Goal: Task Accomplishment & Management: Manage account settings

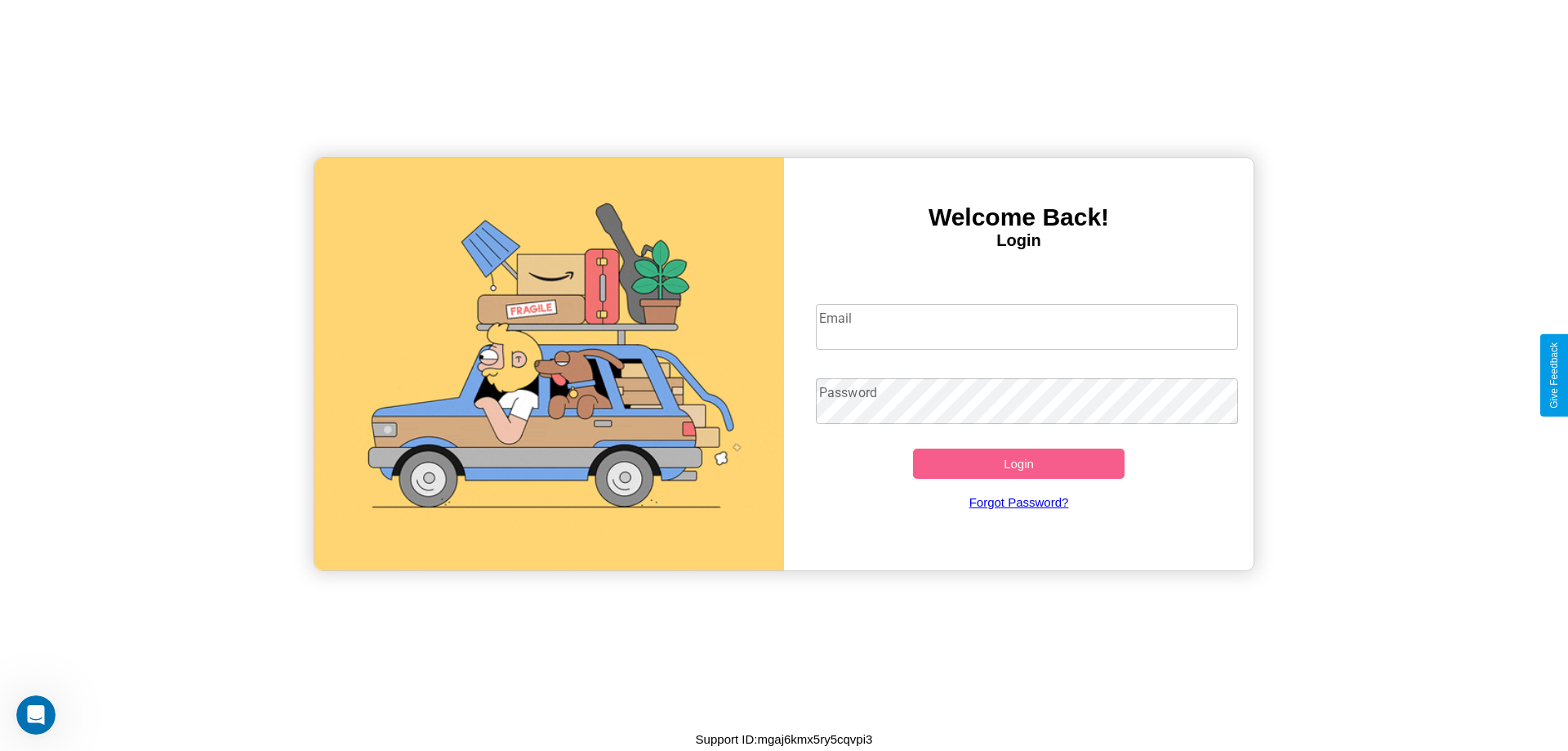
click at [1026, 326] on input "Email" at bounding box center [1027, 326] width 423 height 46
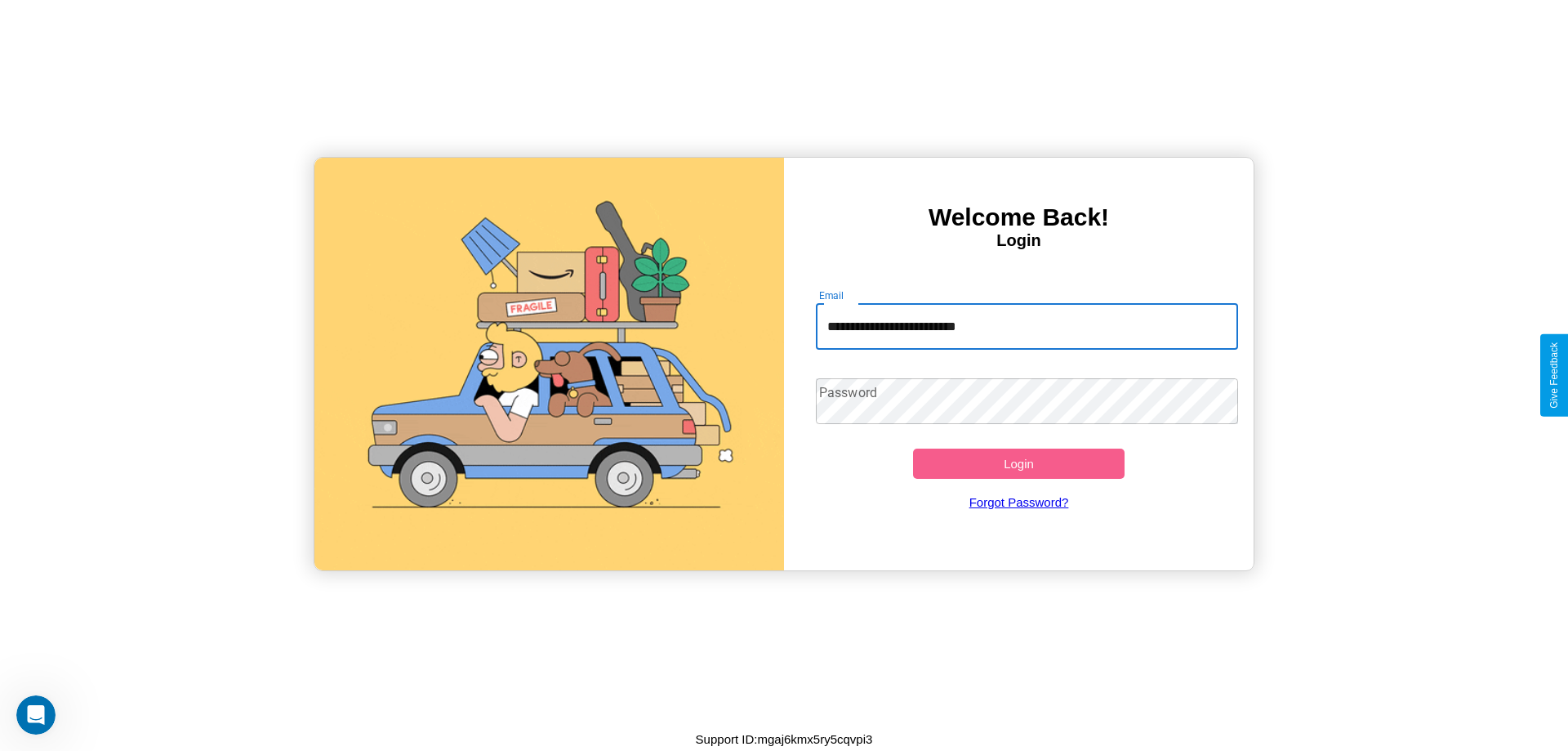
type input "**********"
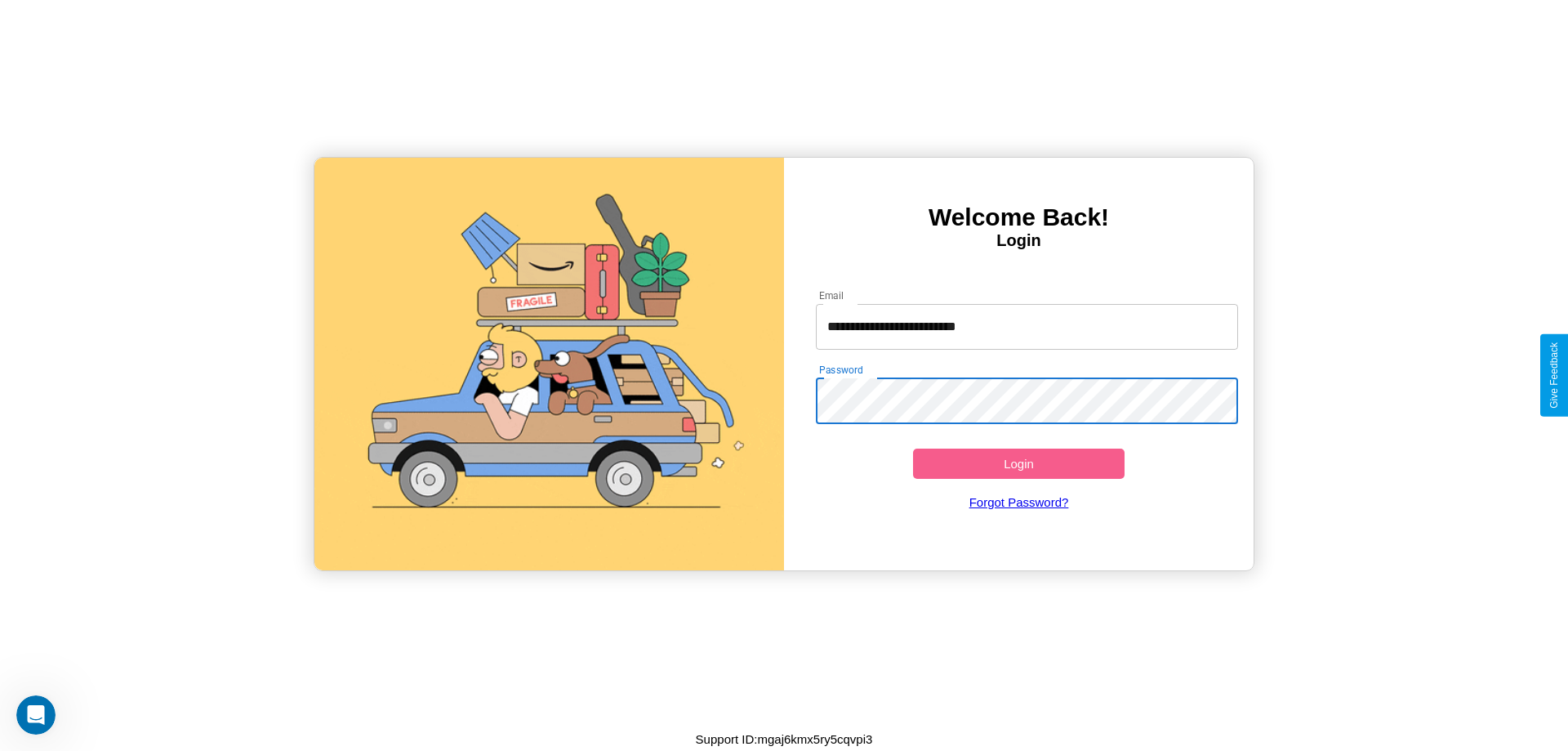
click at [1018, 463] on button "Login" at bounding box center [1018, 463] width 211 height 30
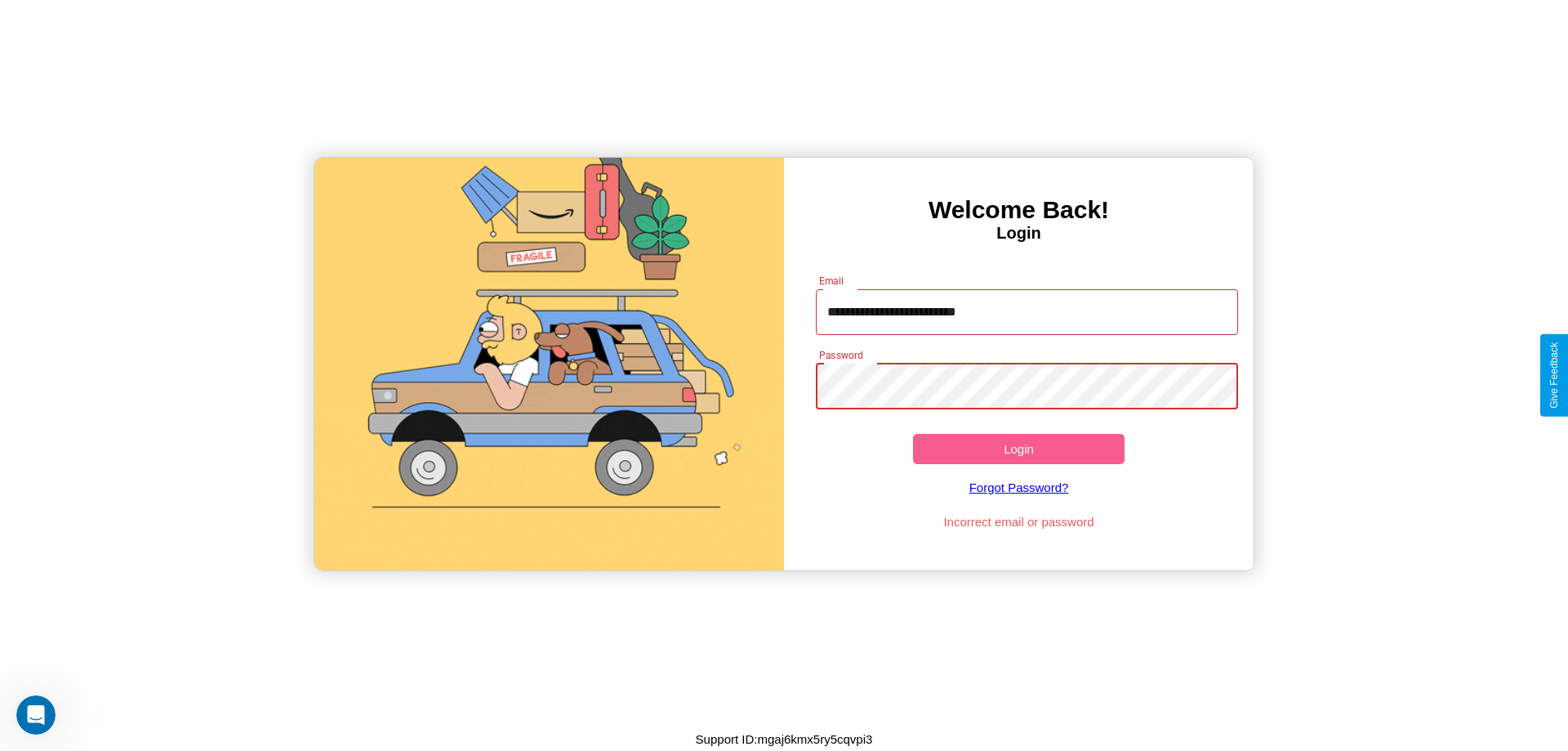
click at [1018, 448] on button "Login" at bounding box center [1018, 449] width 211 height 30
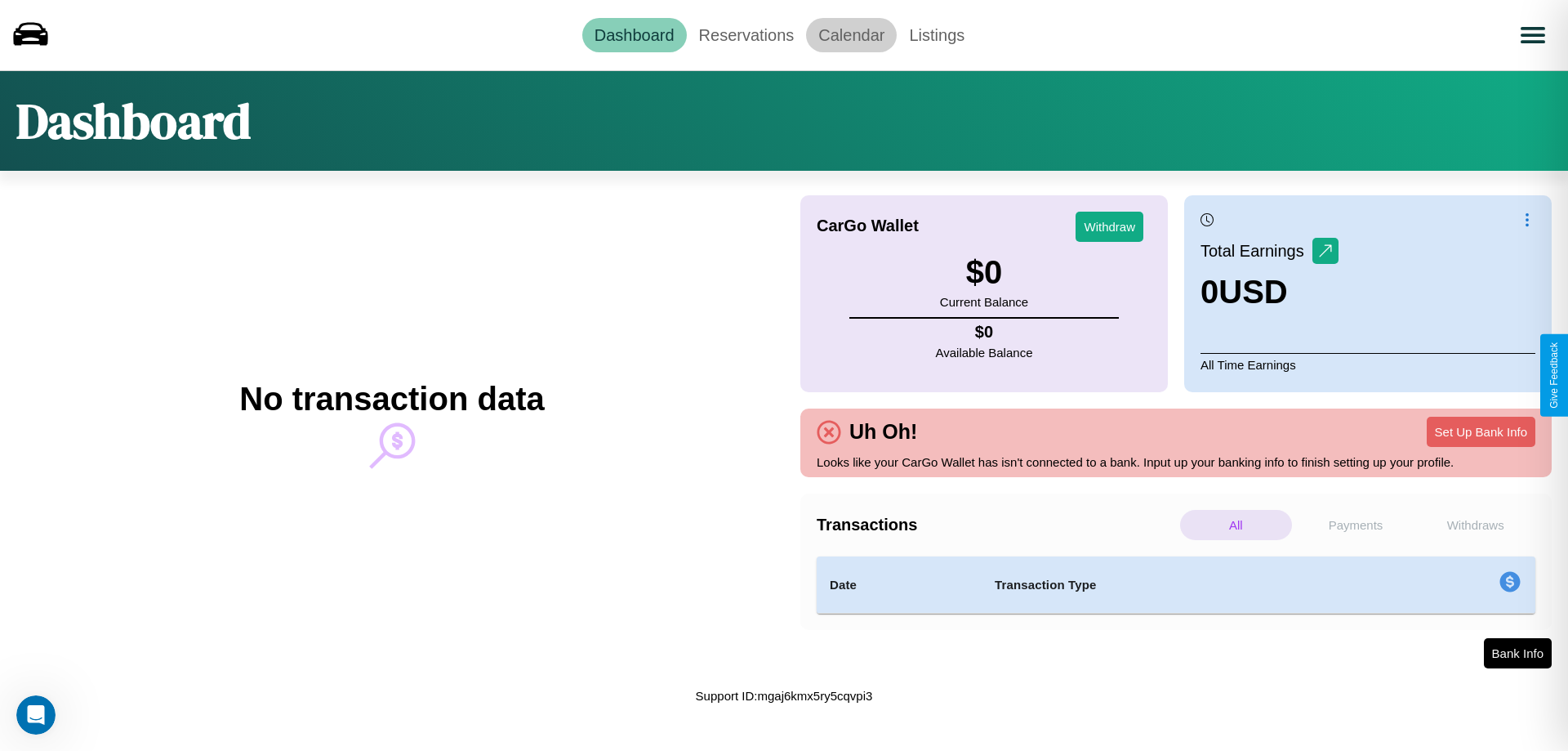
click at [851, 34] on link "Calendar" at bounding box center [851, 34] width 90 height 34
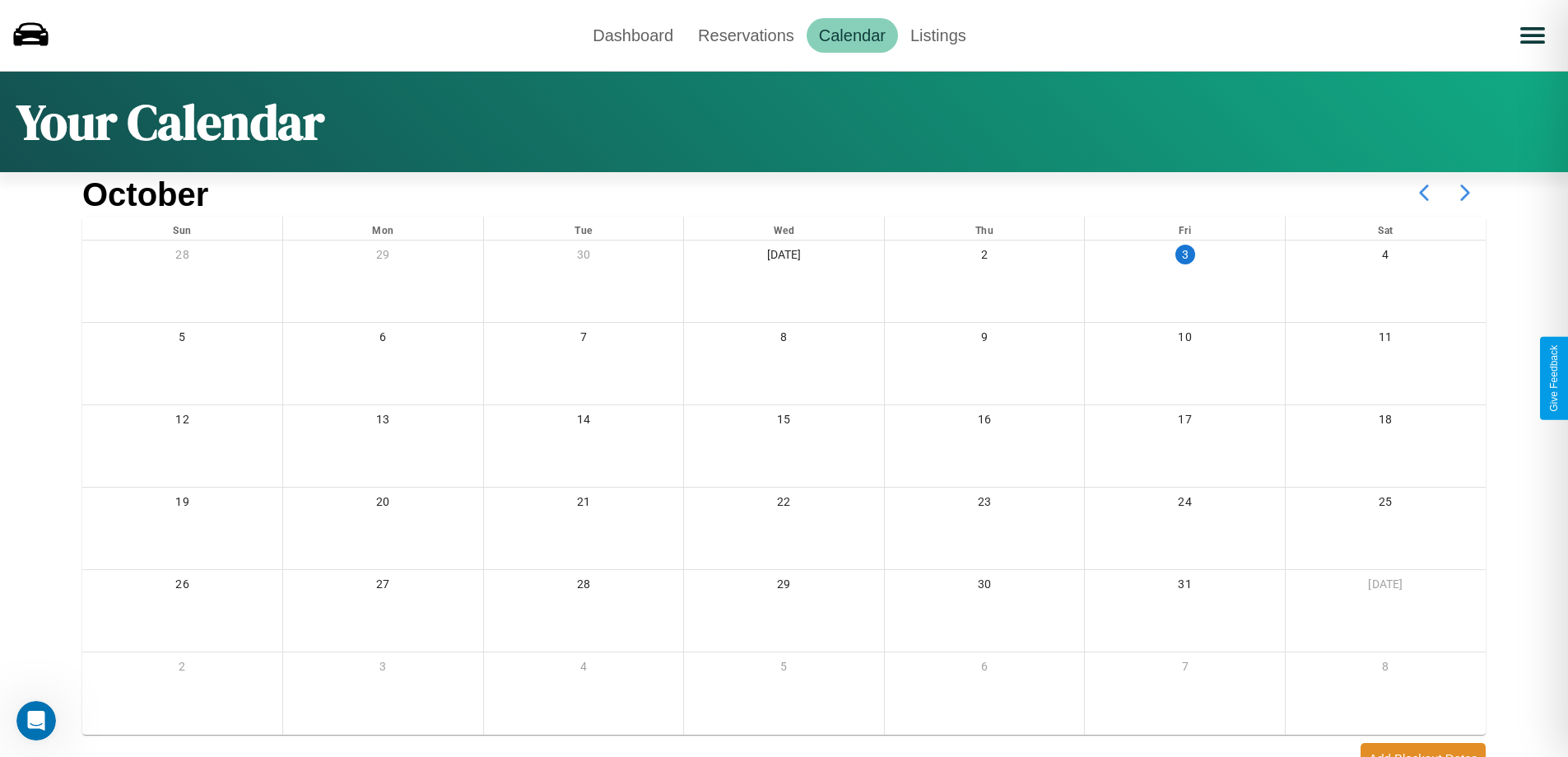
click at [1465, 193] on icon at bounding box center [1465, 192] width 41 height 41
click at [746, 35] on link "Reservations" at bounding box center [747, 35] width 121 height 35
